Goal: Task Accomplishment & Management: Complete application form

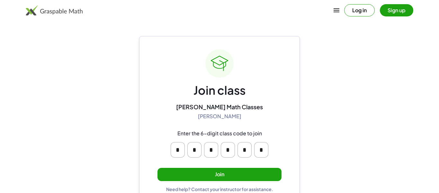
click at [206, 178] on button "Join" at bounding box center [220, 173] width 124 height 13
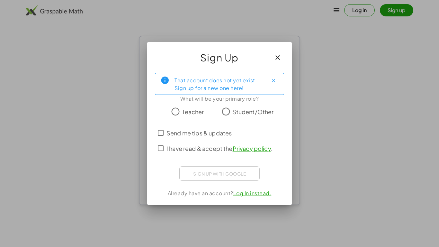
click at [230, 173] on div "Sign up with Google Sign in with Google Sign in with Google. Opens in new tab" at bounding box center [219, 173] width 80 height 14
click at [243, 114] on span "Student/Other" at bounding box center [252, 111] width 41 height 9
click at [273, 77] on button "Close" at bounding box center [273, 80] width 10 height 10
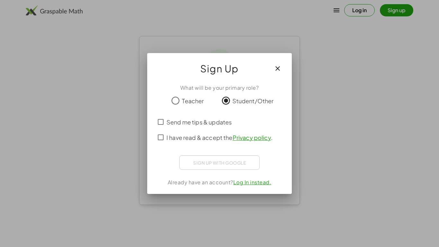
click at [216, 161] on div "Sign up with Google Sign in with Google Sign in with Google. Opens in new tab" at bounding box center [219, 162] width 80 height 14
click at [195, 104] on span "Teacher" at bounding box center [193, 100] width 22 height 9
click at [214, 123] on span "Send me tips & updates" at bounding box center [199, 122] width 65 height 9
click at [212, 137] on span "I have read & accept the Privacy policy ." at bounding box center [220, 137] width 106 height 9
click at [209, 122] on span "Send me tips & updates" at bounding box center [199, 122] width 65 height 9
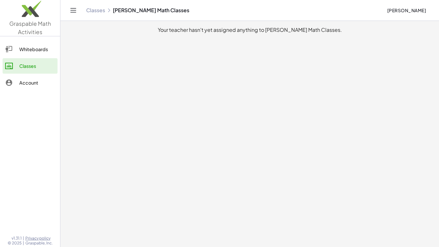
click at [415, 10] on span "[PERSON_NAME]" at bounding box center [406, 10] width 39 height 6
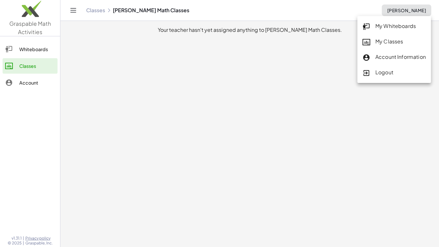
click at [415, 10] on span "[PERSON_NAME]" at bounding box center [406, 10] width 39 height 6
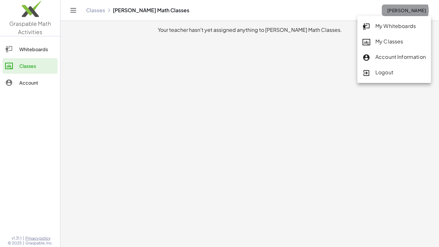
click at [415, 10] on span "[PERSON_NAME]" at bounding box center [406, 10] width 39 height 6
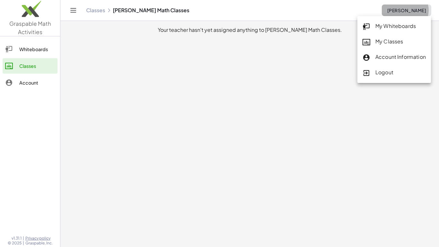
click at [415, 10] on span "[PERSON_NAME]" at bounding box center [406, 10] width 39 height 6
click at [382, 5] on button "[PERSON_NAME]" at bounding box center [407, 11] width 50 height 12
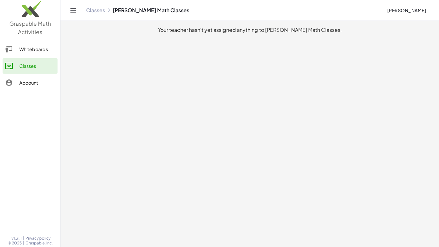
click at [162, 12] on div "Classes Mrs. Craft's Math Classes" at bounding box center [234, 10] width 296 height 6
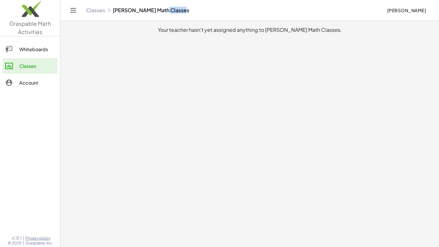
click at [162, 12] on div "Classes Mrs. Craft's Math Classes" at bounding box center [234, 10] width 296 height 6
click at [205, 29] on div "Your teacher hasn't yet assigned anything to [PERSON_NAME] Math Classes." at bounding box center [250, 30] width 368 height 8
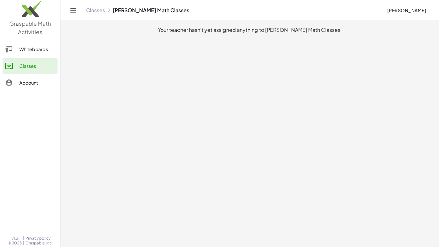
click at [205, 29] on div "Your teacher hasn't yet assigned anything to [PERSON_NAME] Math Classes." at bounding box center [250, 30] width 368 height 8
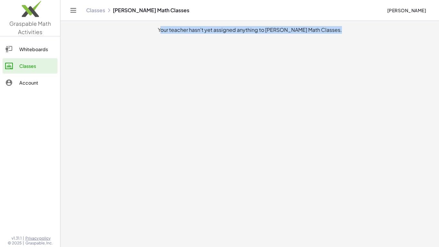
click at [205, 29] on div "Your teacher hasn't yet assigned anything to [PERSON_NAME] Math Classes." at bounding box center [250, 30] width 368 height 8
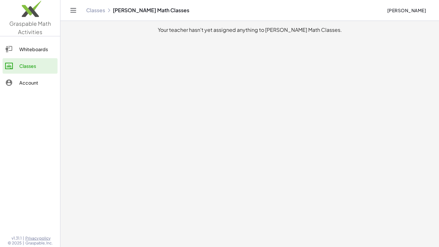
click at [205, 29] on div "Your teacher hasn't yet assigned anything to [PERSON_NAME] Math Classes." at bounding box center [250, 30] width 368 height 8
